Goal: Task Accomplishment & Management: Manage account settings

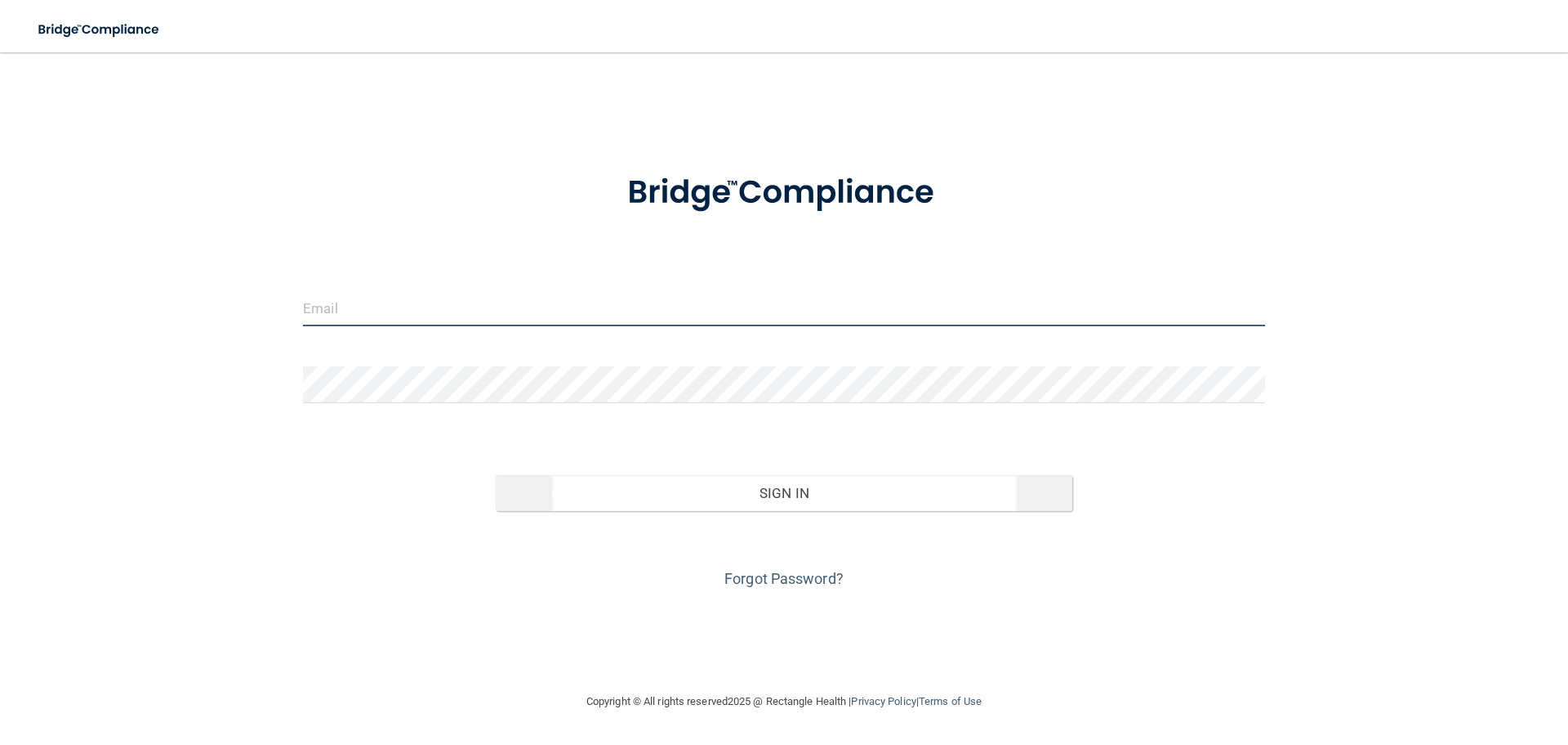
type input "[EMAIL_ADDRESS][DOMAIN_NAME]"
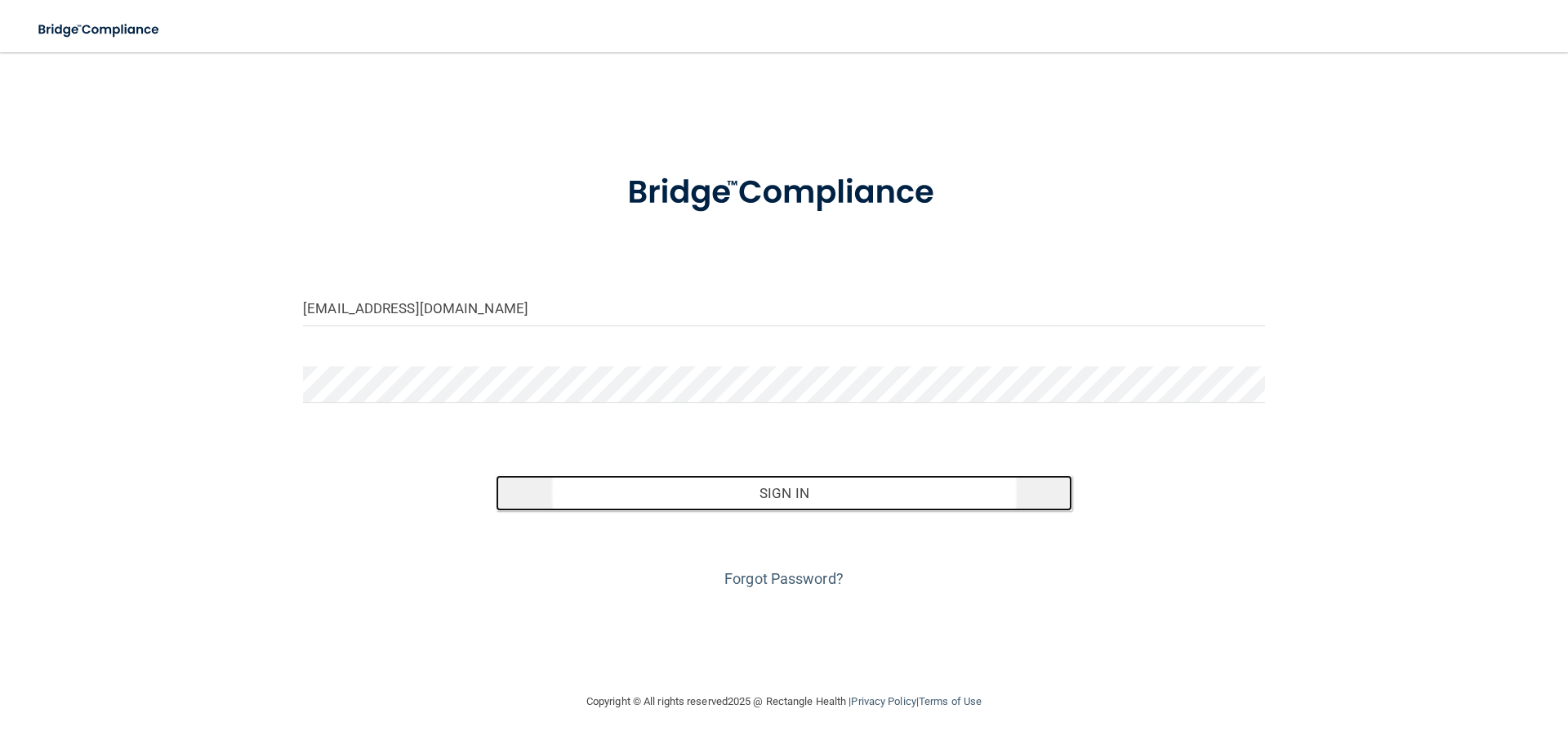
click at [760, 491] on button "Sign In" at bounding box center [784, 493] width 578 height 36
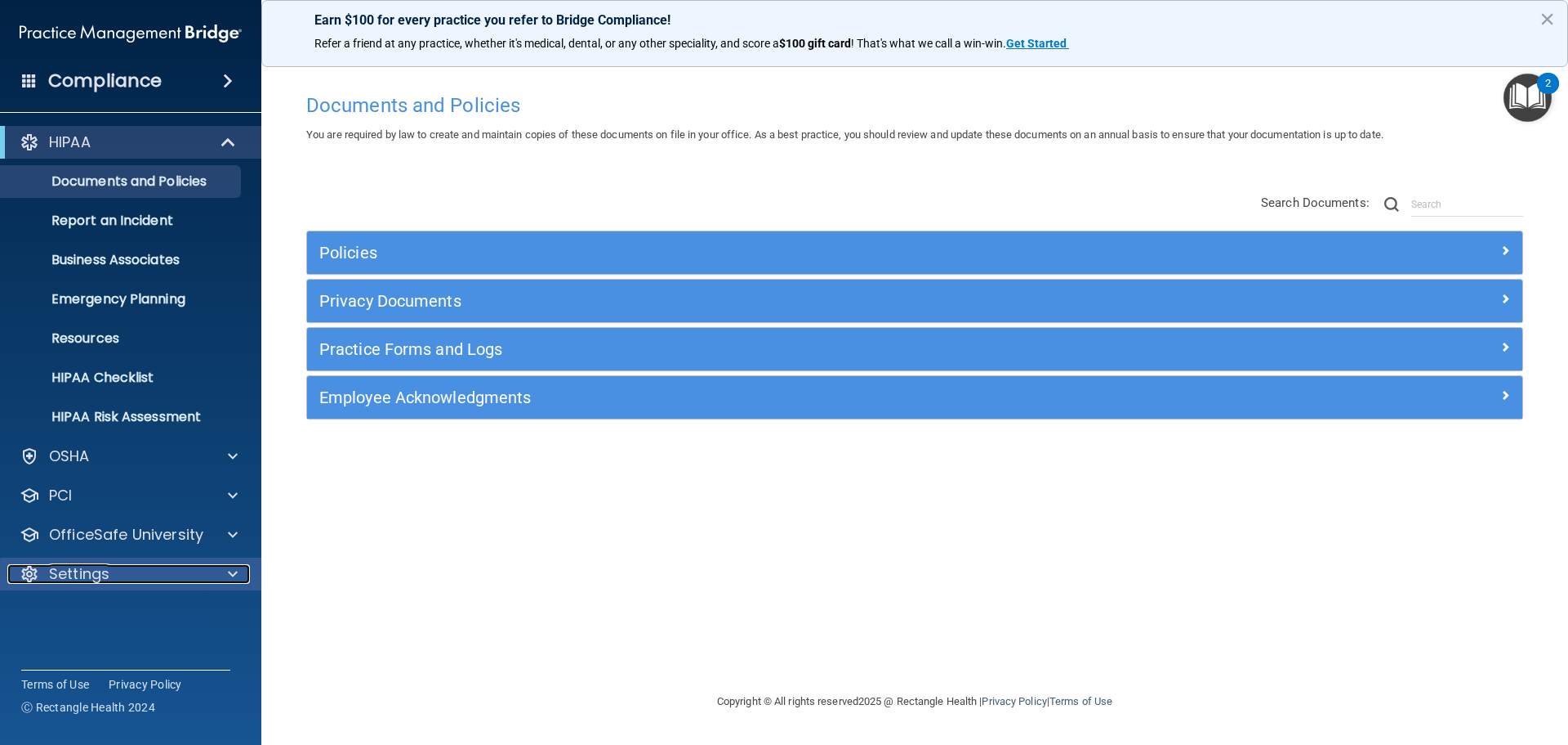
click at [224, 572] on div at bounding box center [230, 574] width 40 height 20
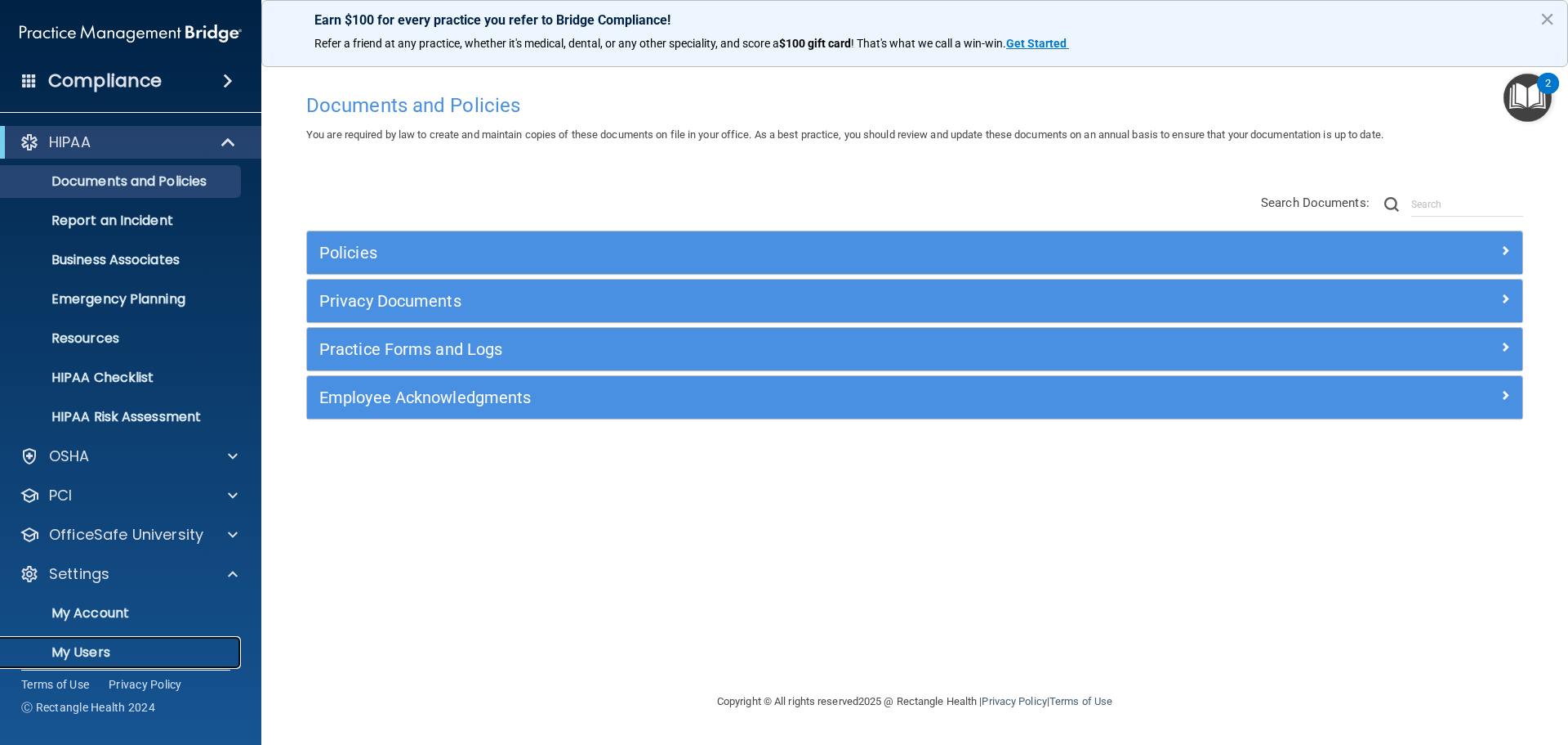
click at [90, 651] on p "My Users" at bounding box center [122, 652] width 223 height 17
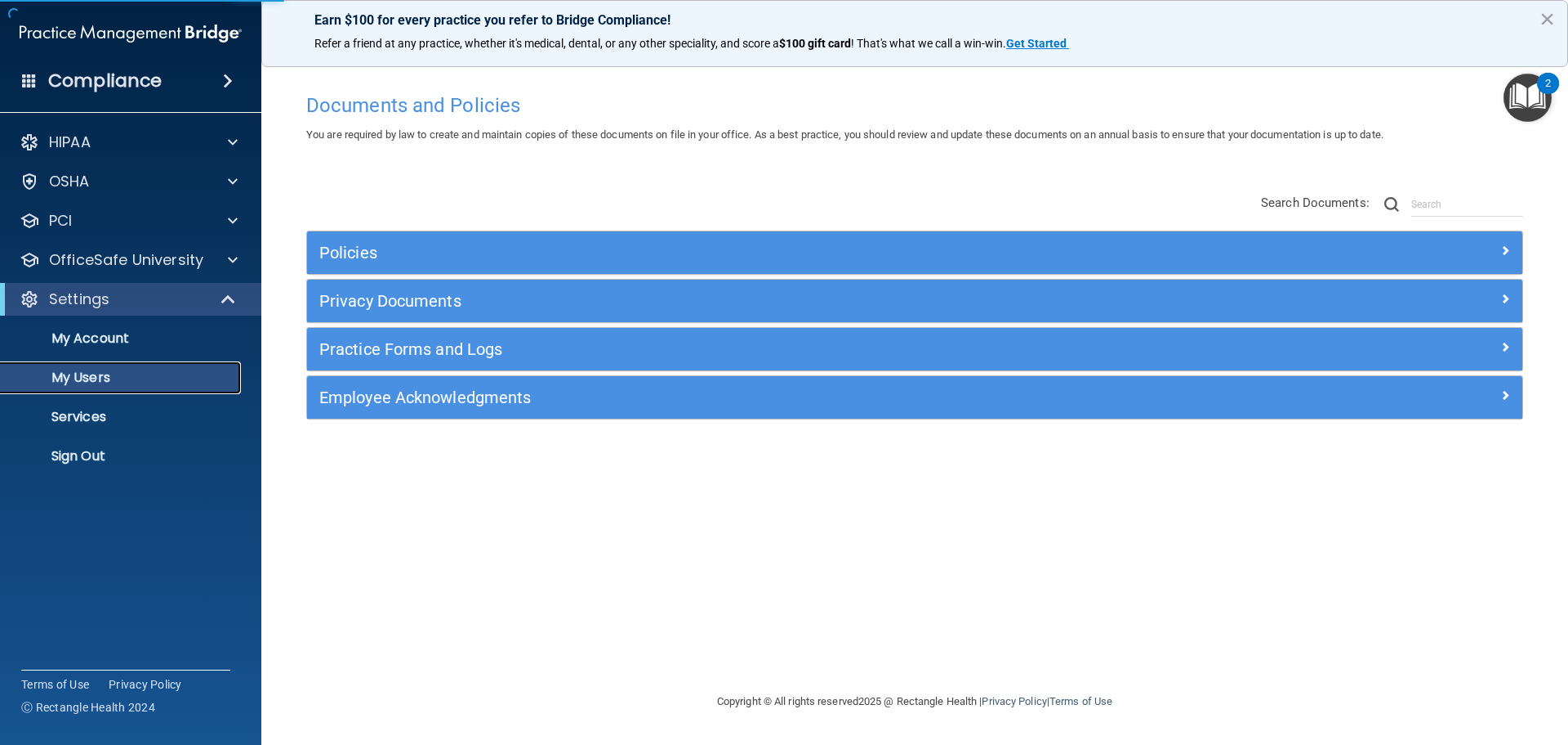
select select "20"
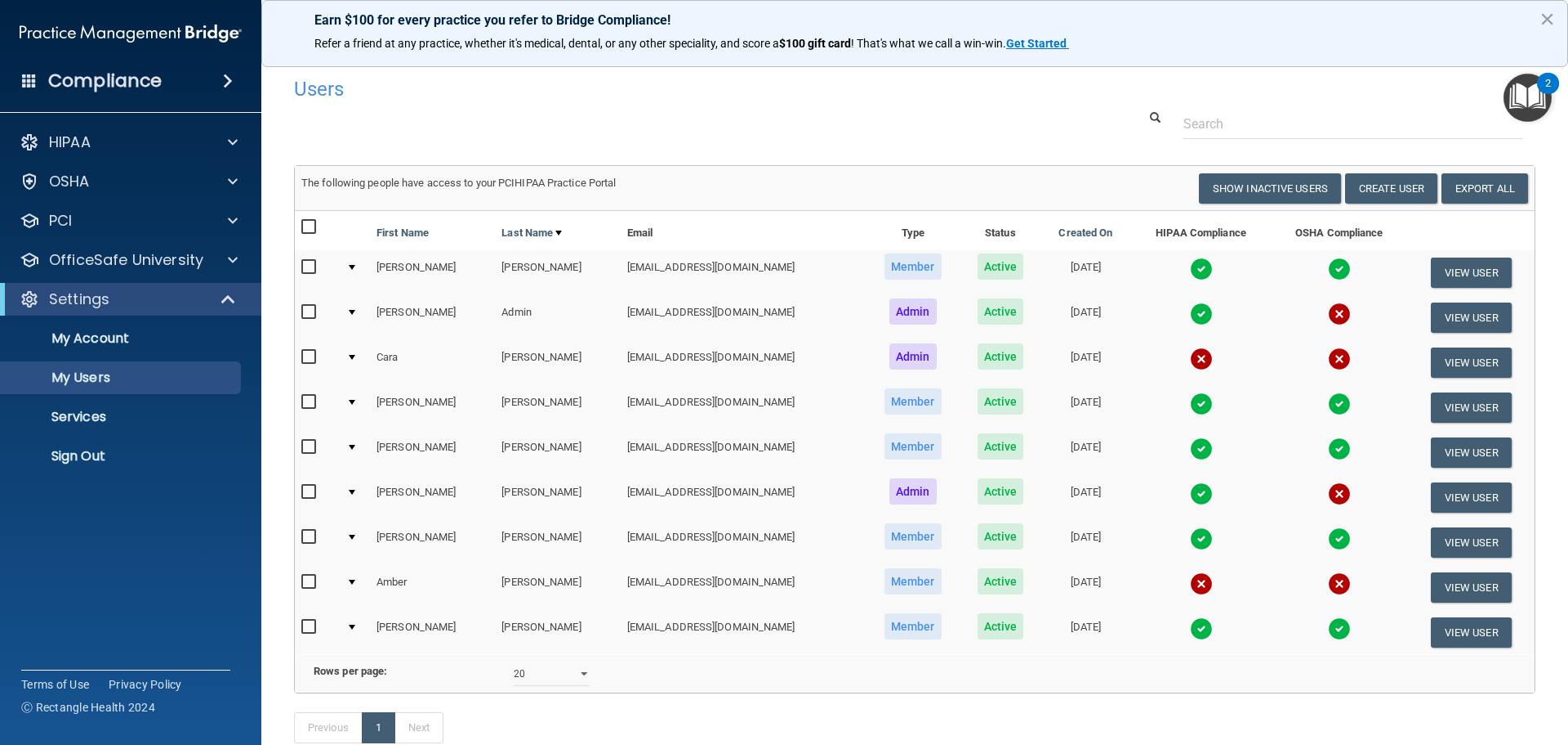
click at [309, 575] on input "checkbox" at bounding box center [310, 581] width 19 height 13
checkbox input "true"
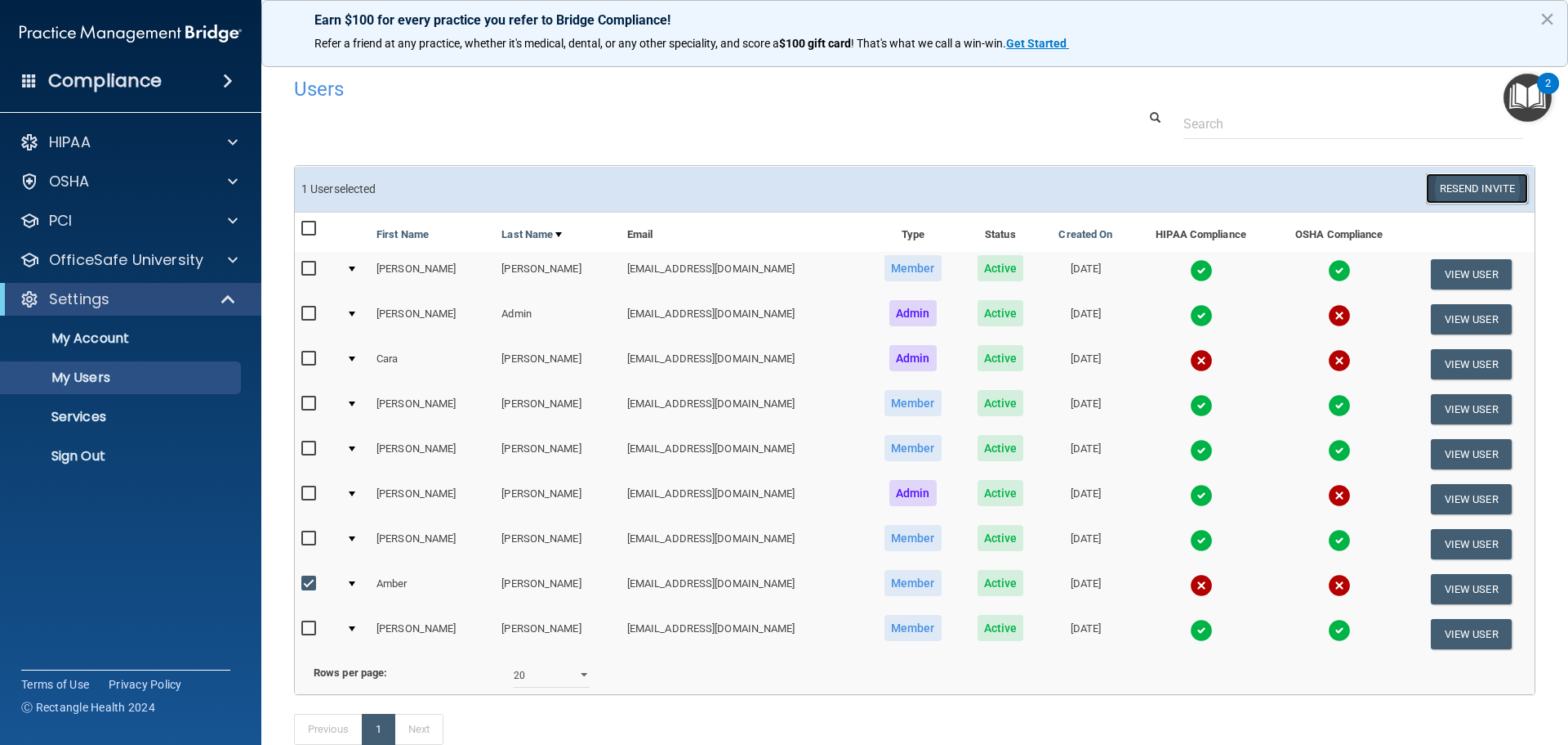
click at [1456, 188] on button "Resend Invite" at bounding box center [1476, 188] width 102 height 31
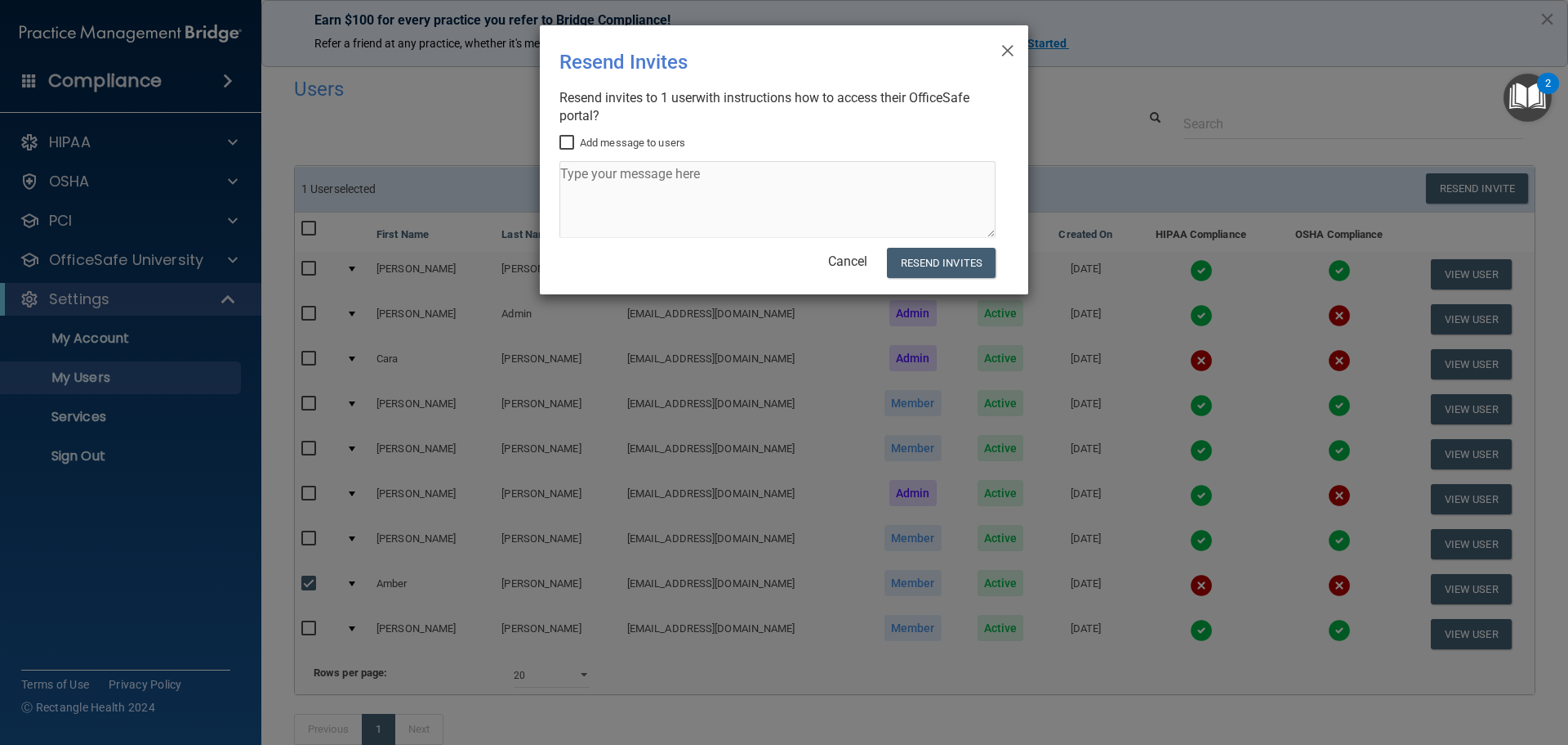
click at [563, 139] on input "Add message to users" at bounding box center [569, 142] width 19 height 13
checkbox input "true"
click at [675, 206] on textarea at bounding box center [778, 200] width 436 height 77
type textarea "Hi [PERSON_NAME] hope you are having a good [DATE]"
click at [953, 258] on button "Resend Invites" at bounding box center [941, 263] width 109 height 31
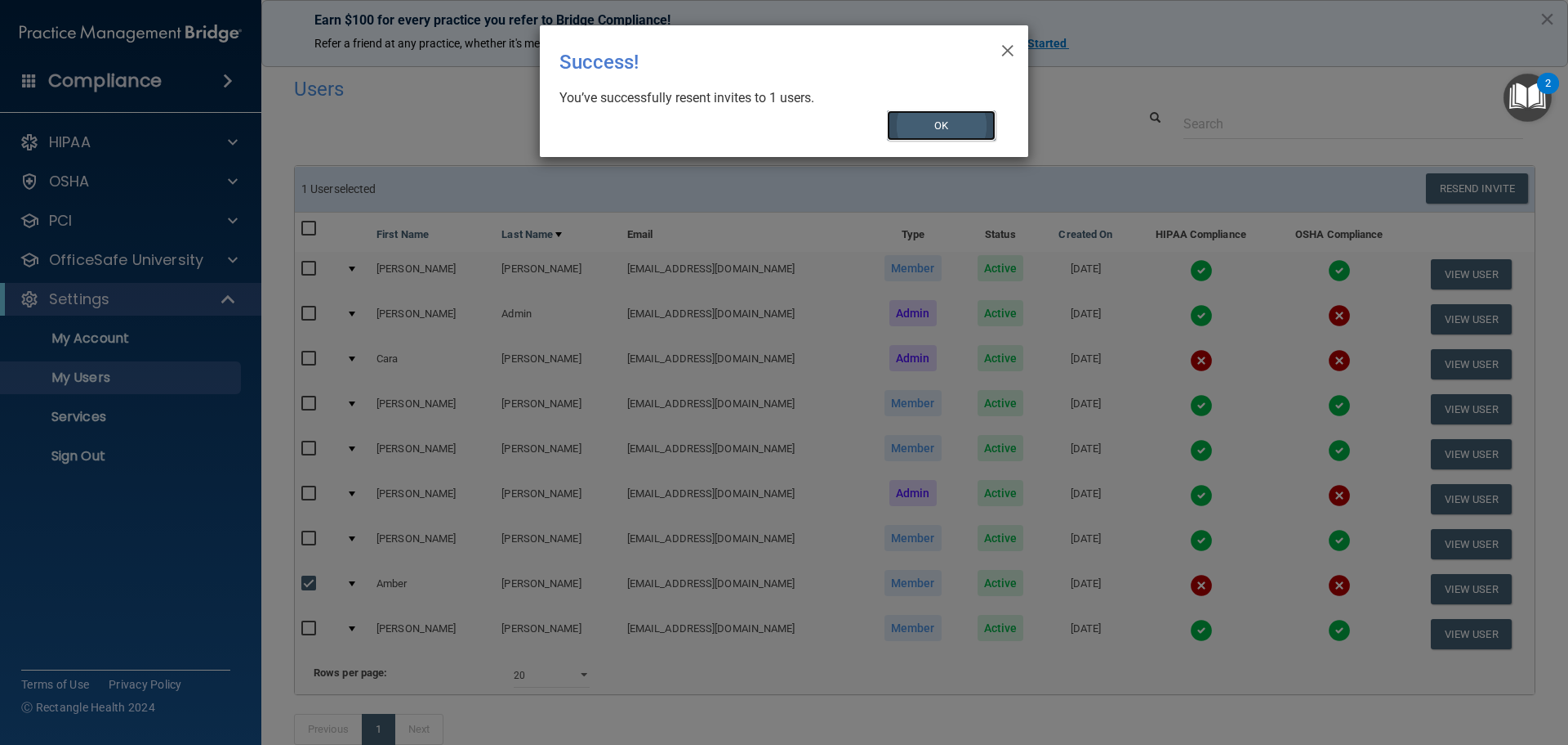
click at [930, 121] on button "OK" at bounding box center [941, 125] width 110 height 31
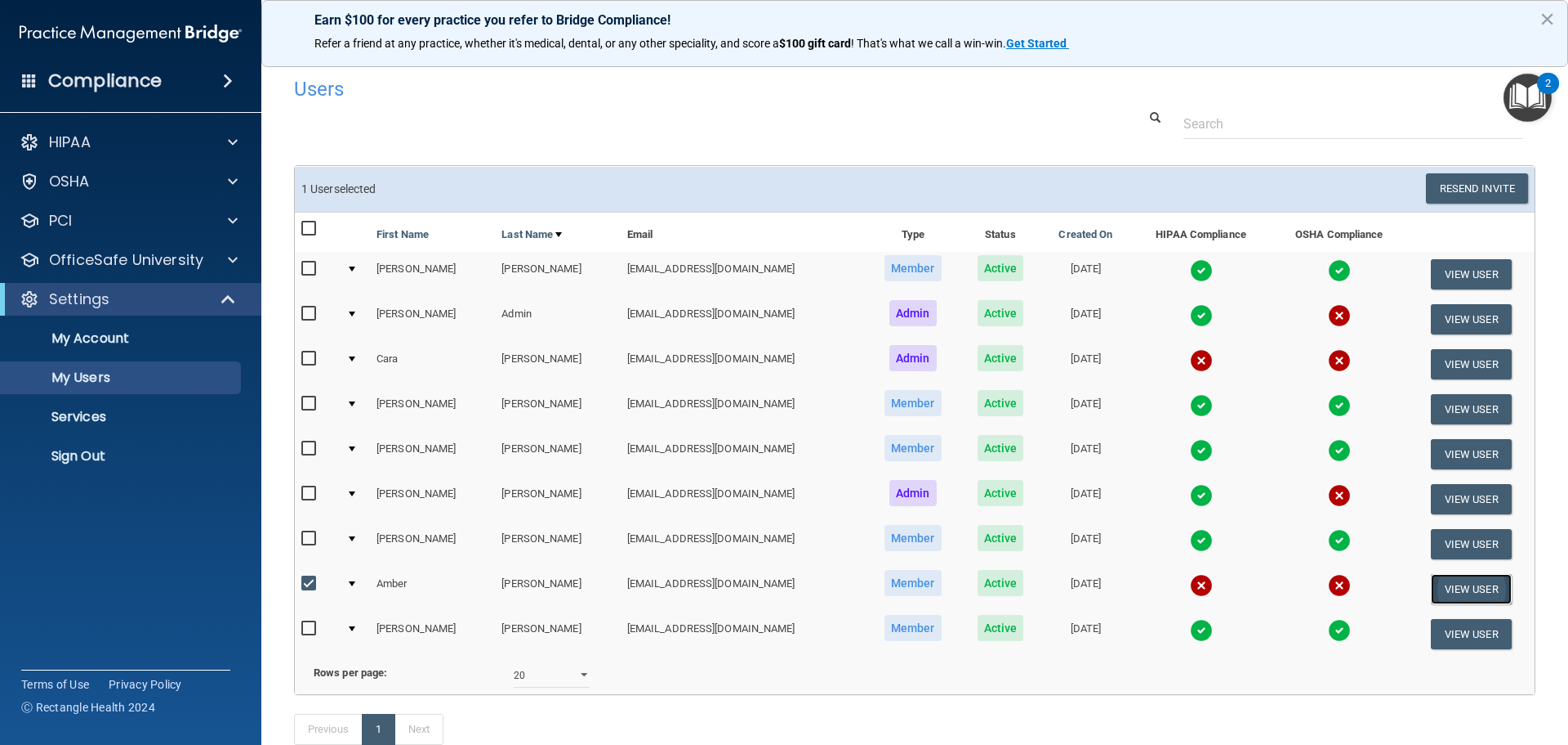
click at [1453, 586] on button "View User" at bounding box center [1471, 589] width 81 height 31
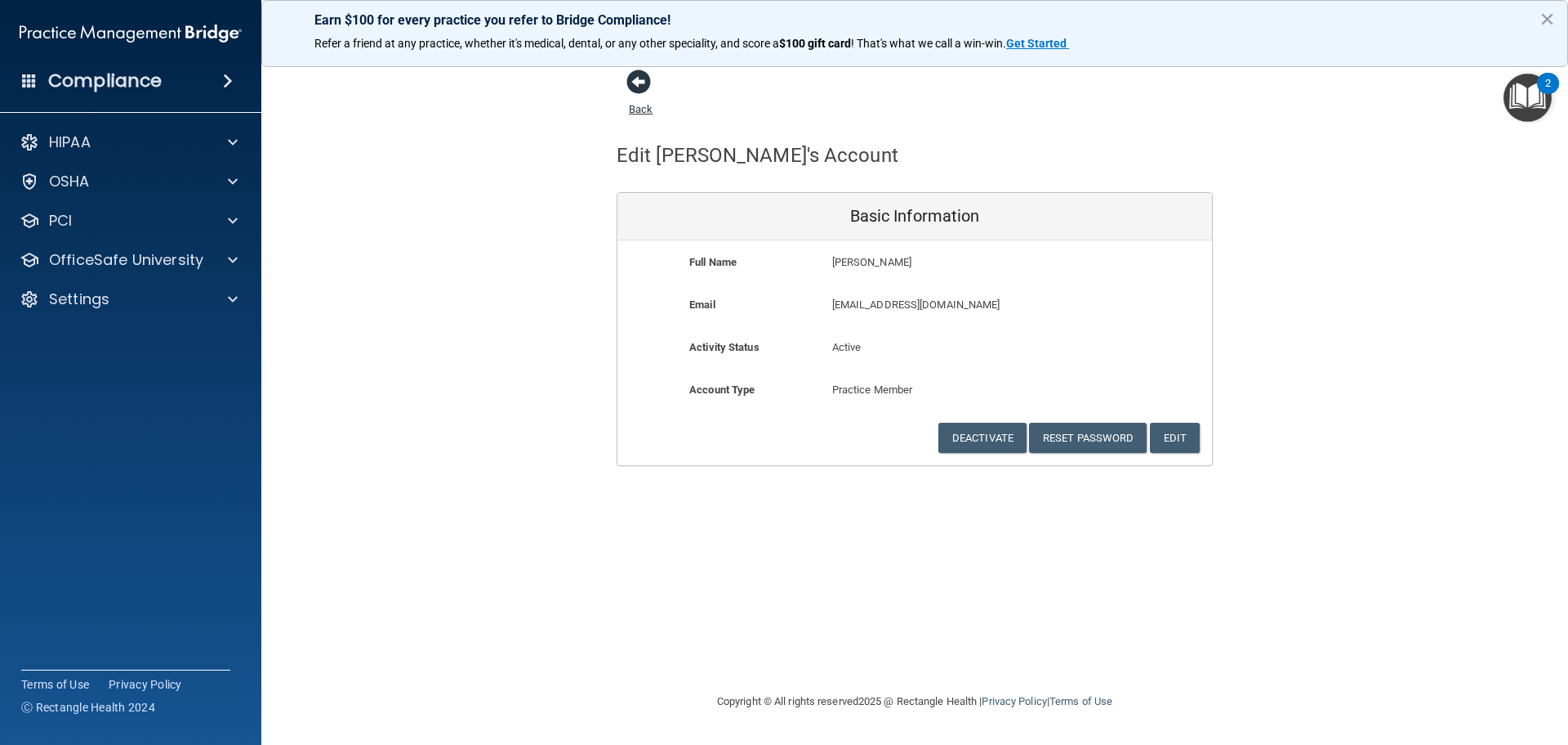
click at [637, 79] on span at bounding box center [638, 81] width 25 height 25
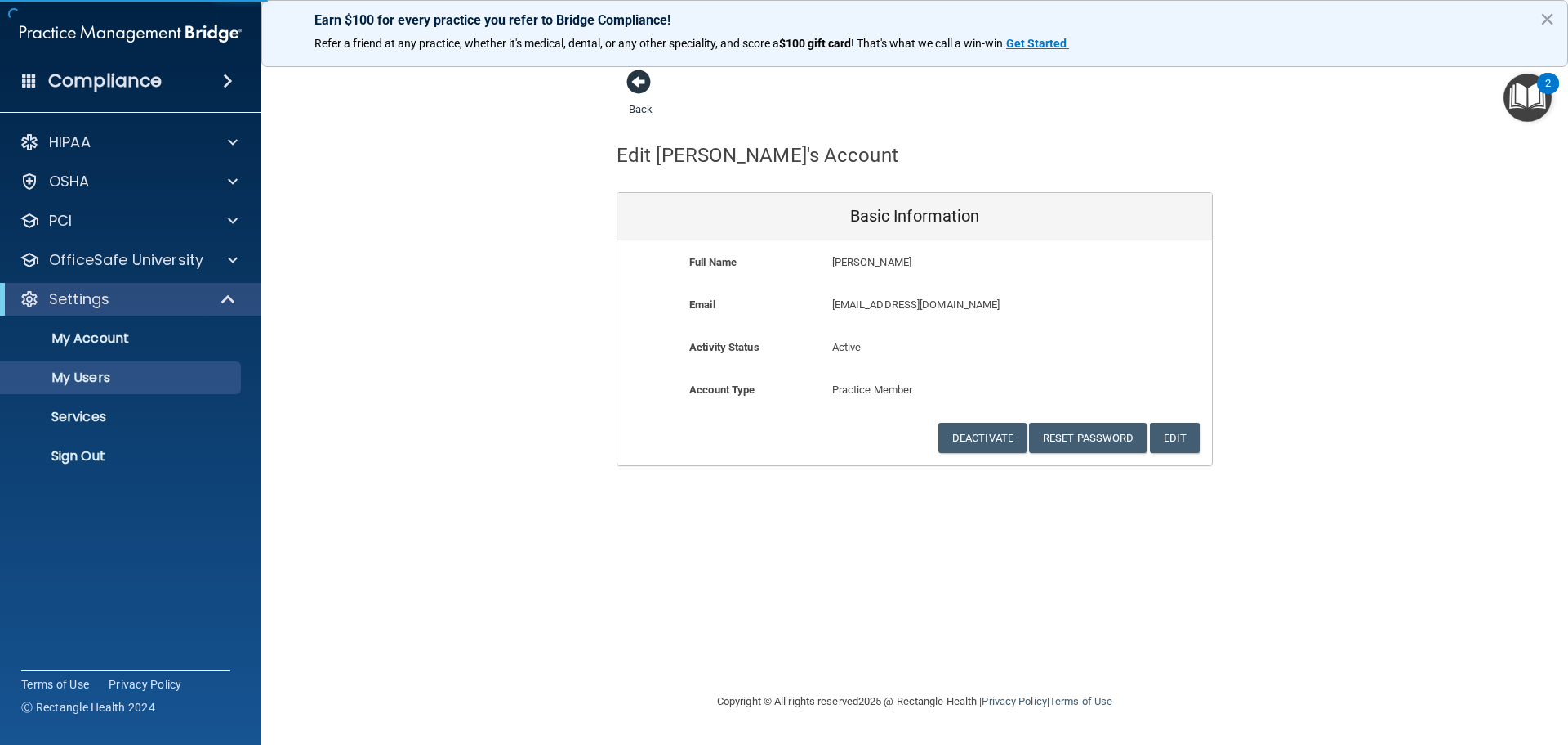
select select "20"
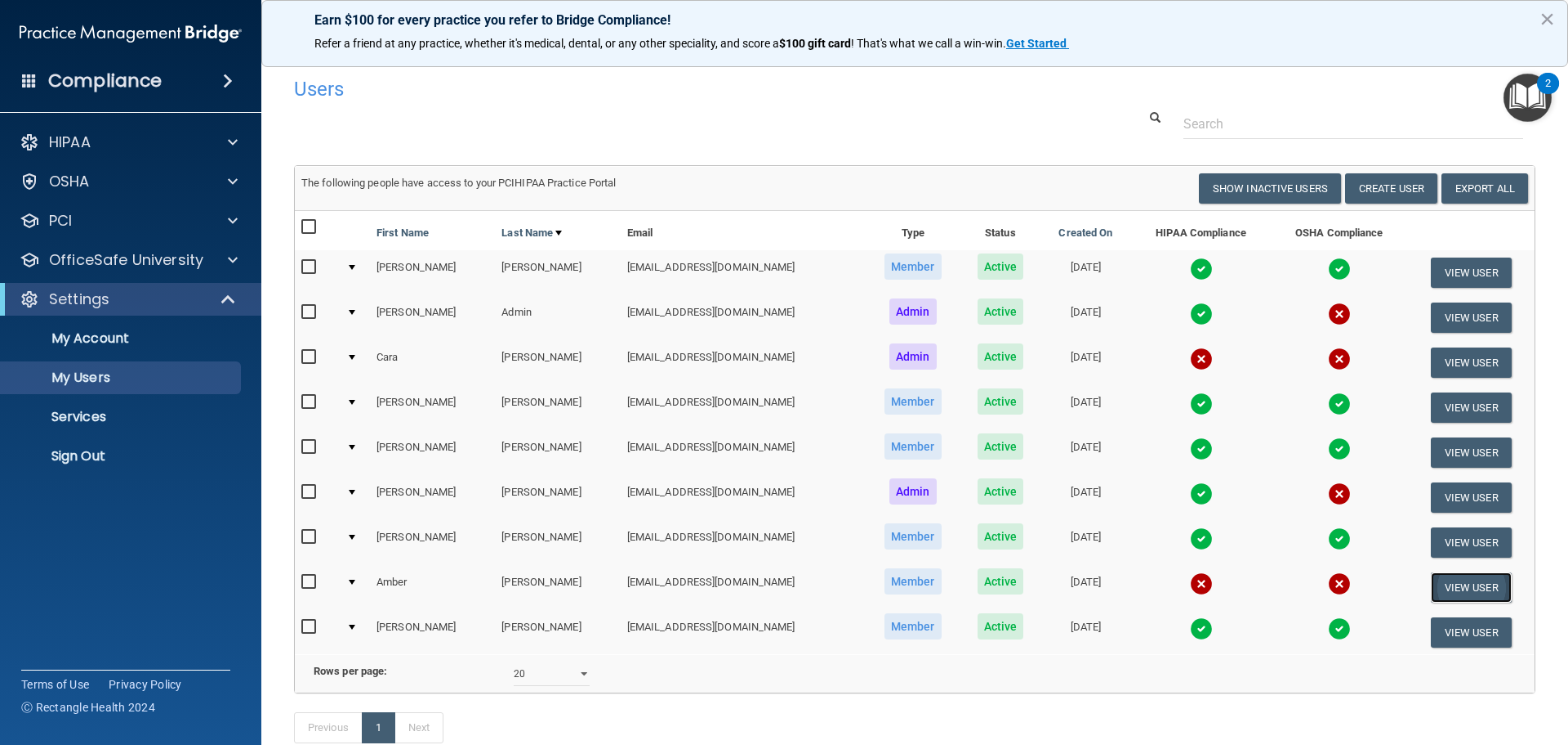
click at [1449, 589] on button "View User" at bounding box center [1471, 587] width 81 height 31
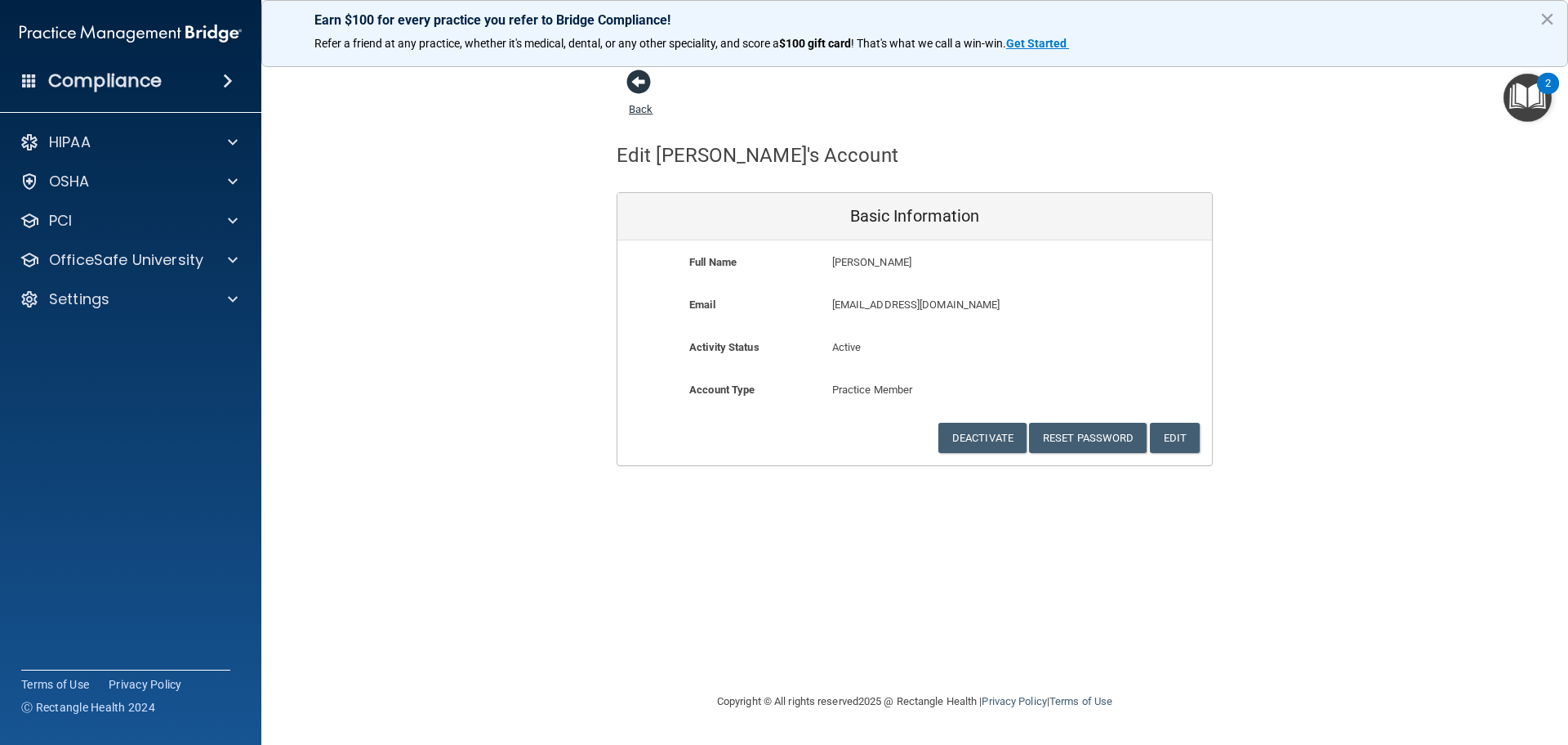
click at [642, 80] on span at bounding box center [638, 81] width 25 height 25
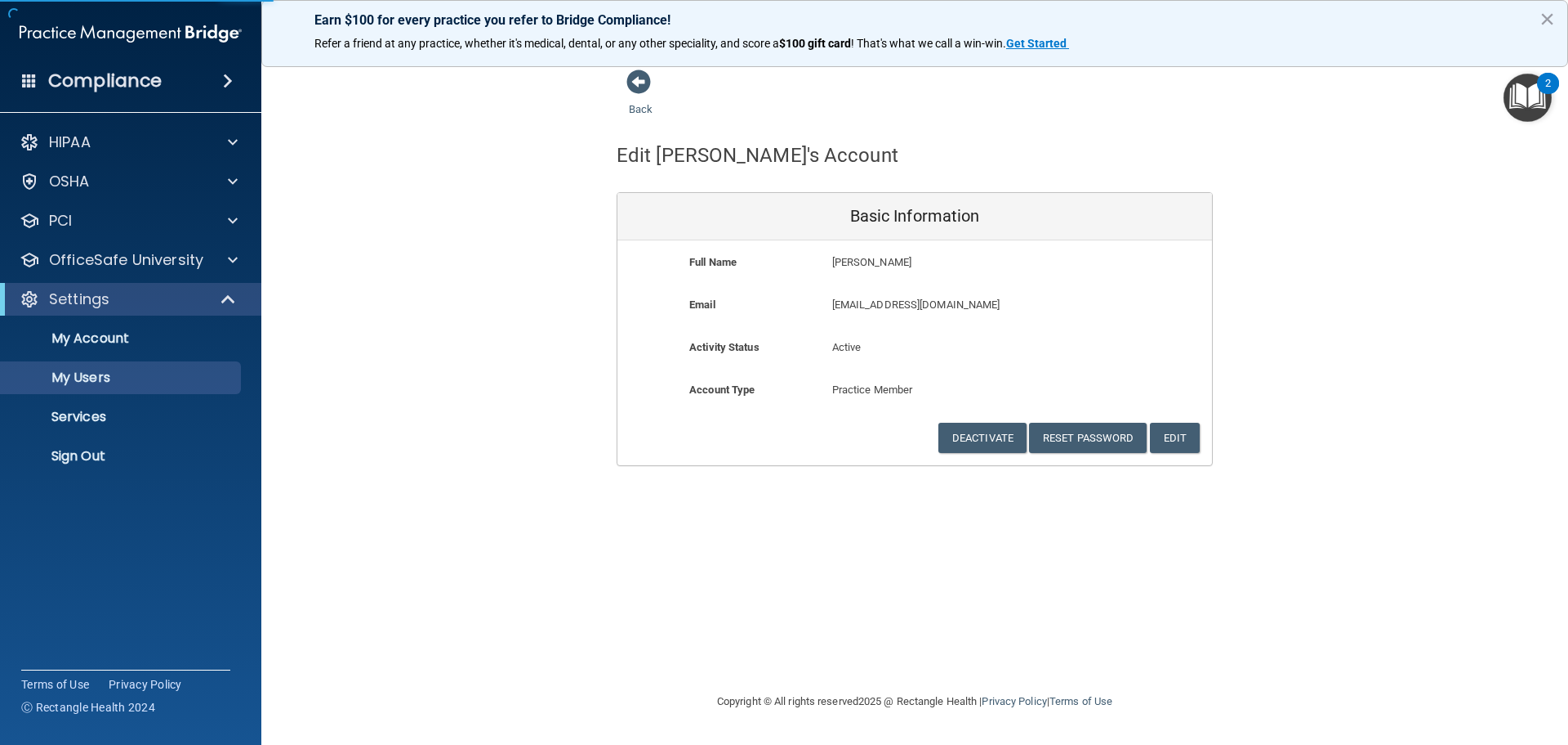
select select "20"
